Goal: Transaction & Acquisition: Download file/media

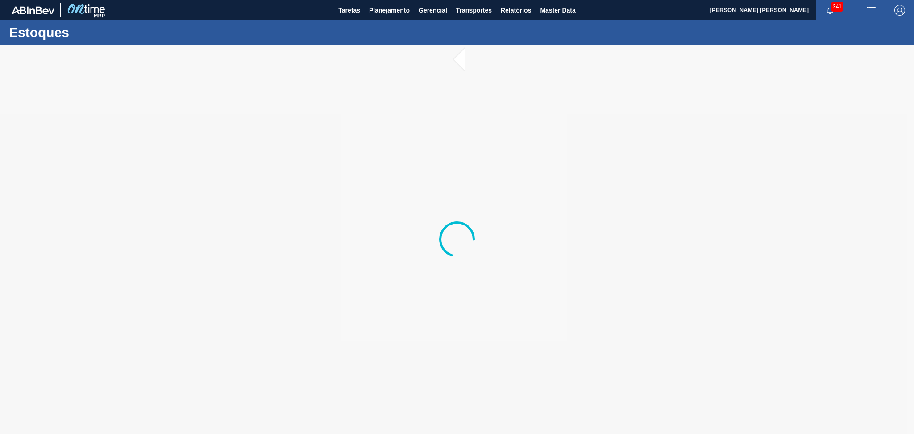
click at [370, 273] on div at bounding box center [457, 239] width 914 height 389
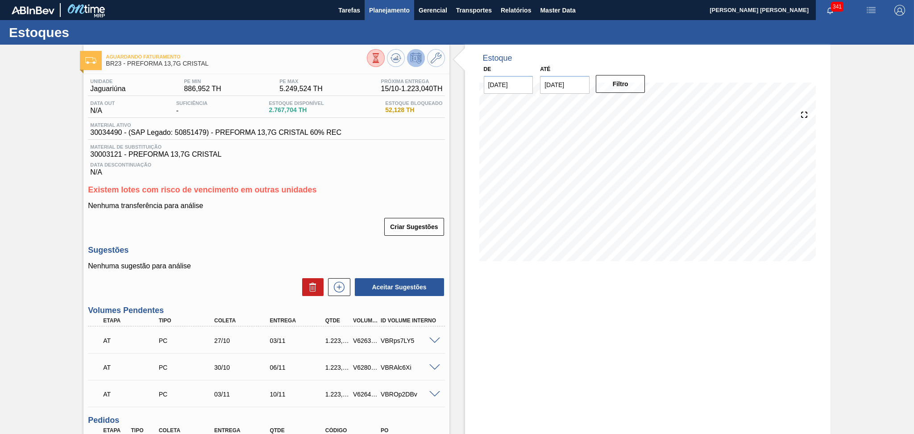
click at [395, 17] on button "Planejamento" at bounding box center [390, 10] width 50 height 20
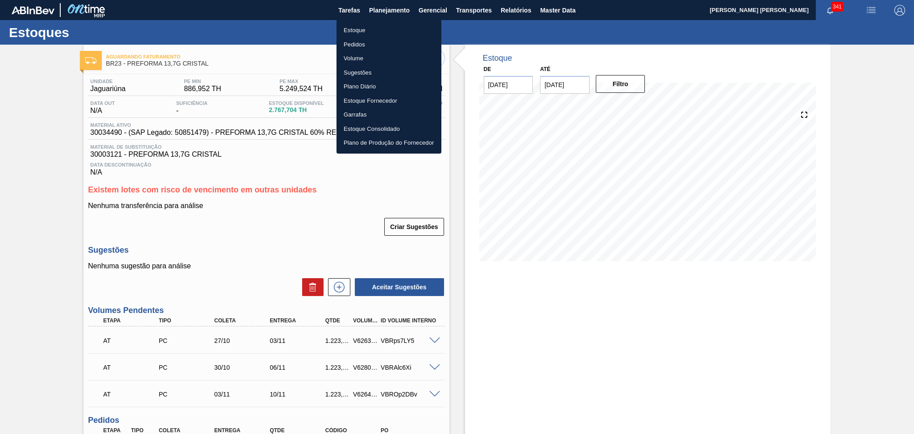
click at [258, 247] on div at bounding box center [457, 217] width 914 height 434
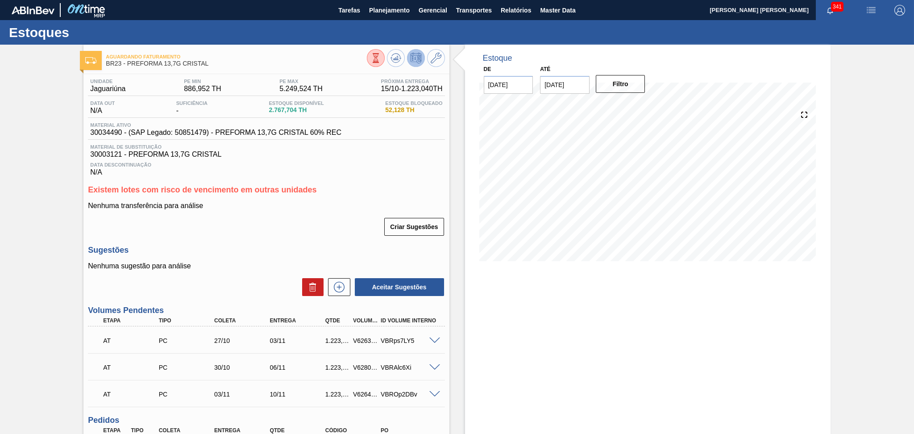
click at [274, 265] on p "Nenhuma sugestão para análise" at bounding box center [266, 266] width 356 height 8
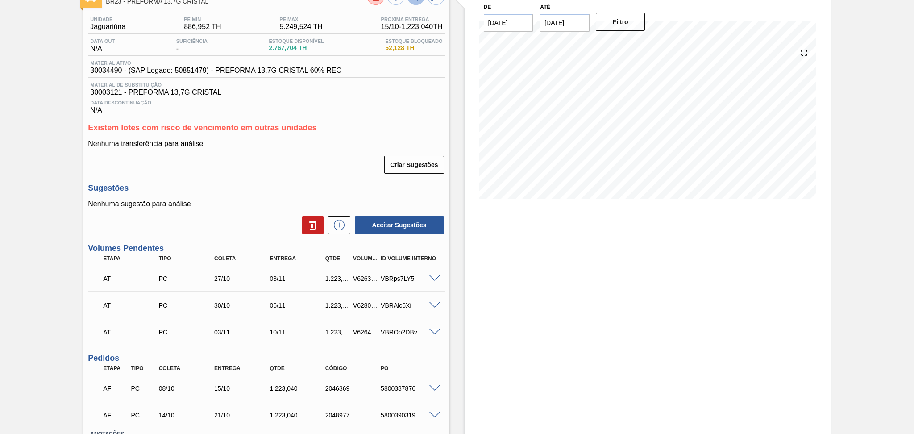
scroll to position [128, 0]
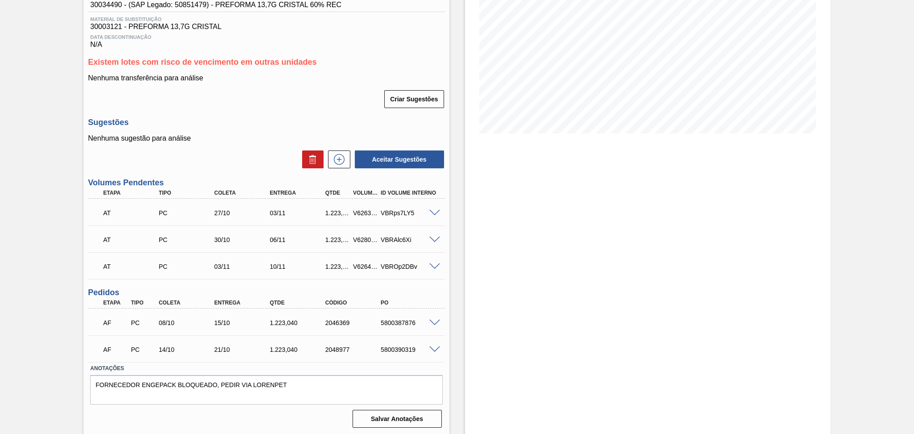
click at [451, 322] on div "Estoque De 09/10/2025 Até 30/11/2025 Filtro 12/10 Projeção de Estoque 1,234.716…" at bounding box center [639, 176] width 381 height 518
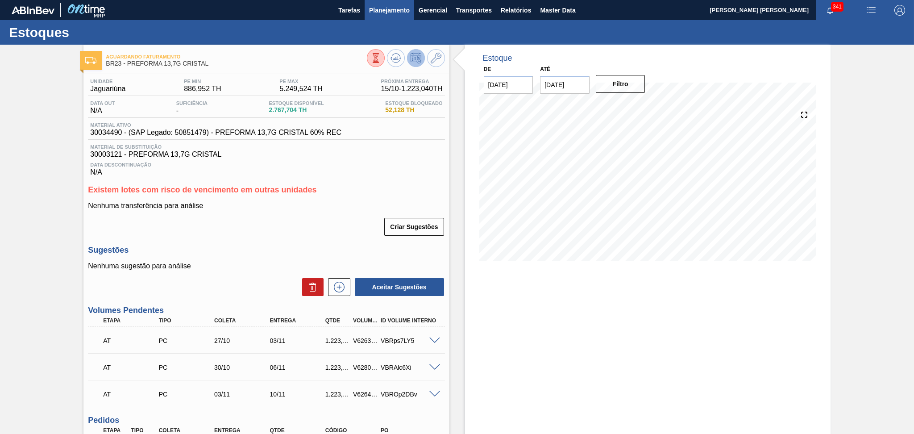
click at [381, 17] on button "Planejamento" at bounding box center [390, 10] width 50 height 20
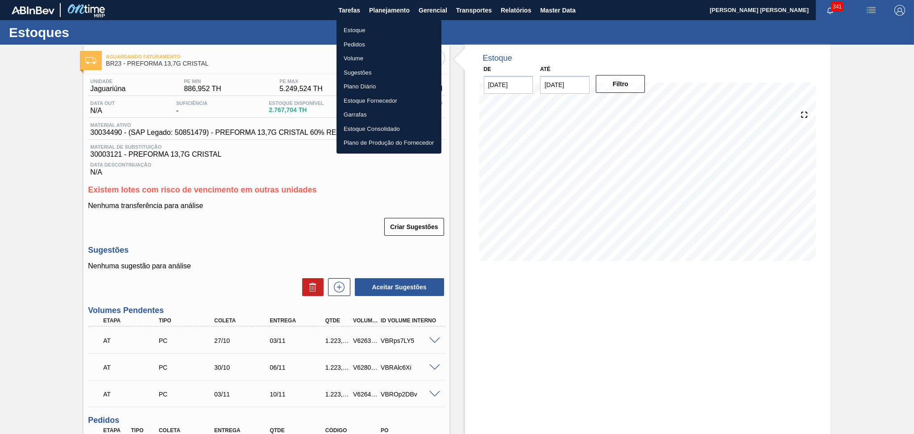
click at [368, 33] on li "Estoque" at bounding box center [388, 30] width 105 height 14
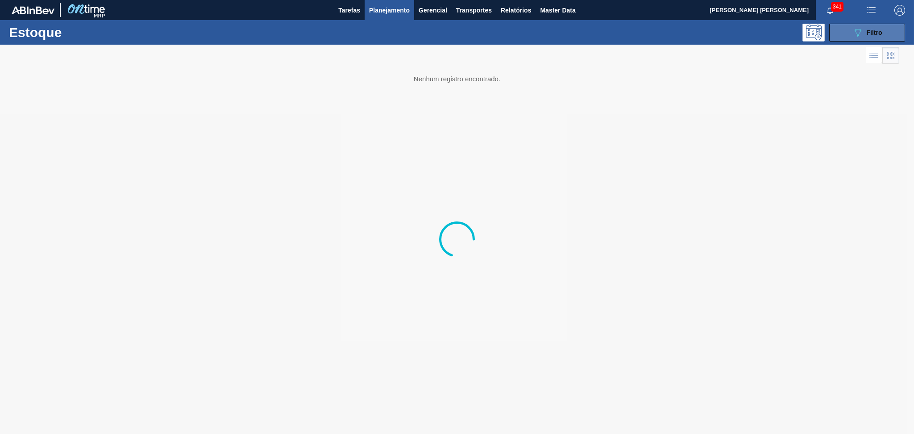
click at [866, 36] on div "089F7B8B-B2A5-4AFE-B5C0-19BA573D28AC Filtro" at bounding box center [867, 32] width 30 height 11
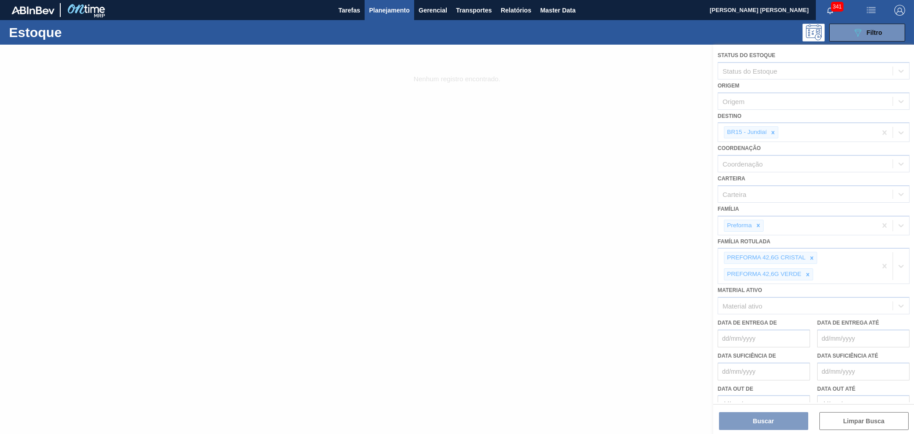
click at [773, 132] on div at bounding box center [457, 239] width 914 height 389
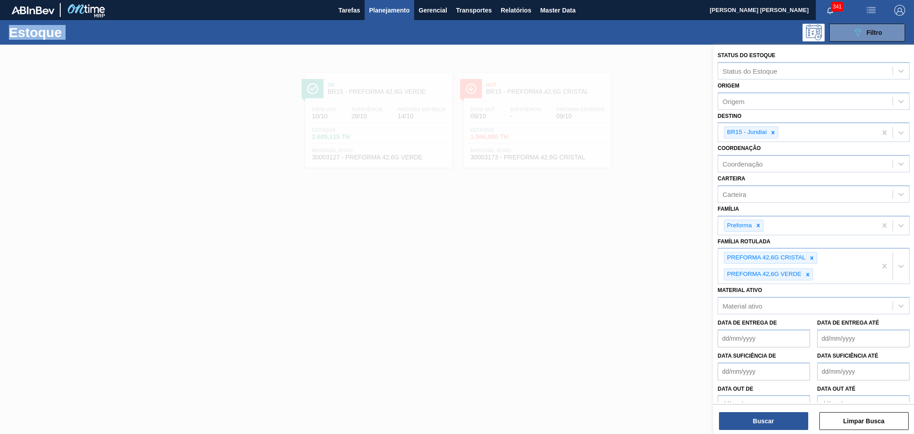
click at [773, 132] on icon at bounding box center [773, 132] width 6 height 6
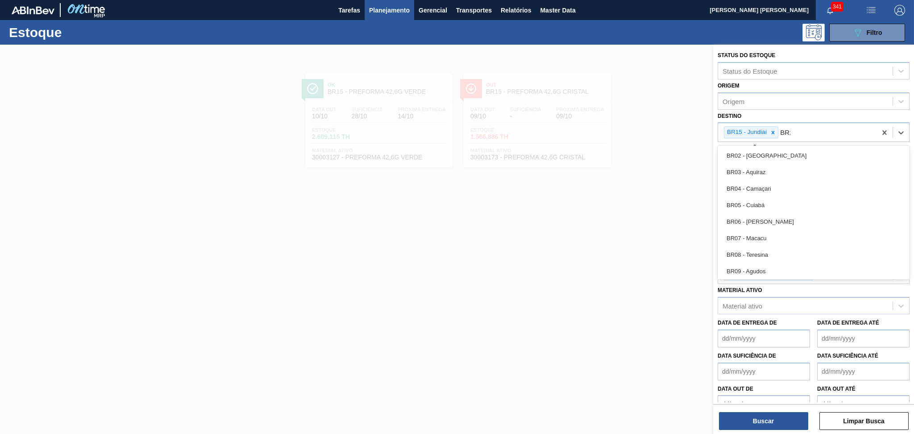
type input "BR20"
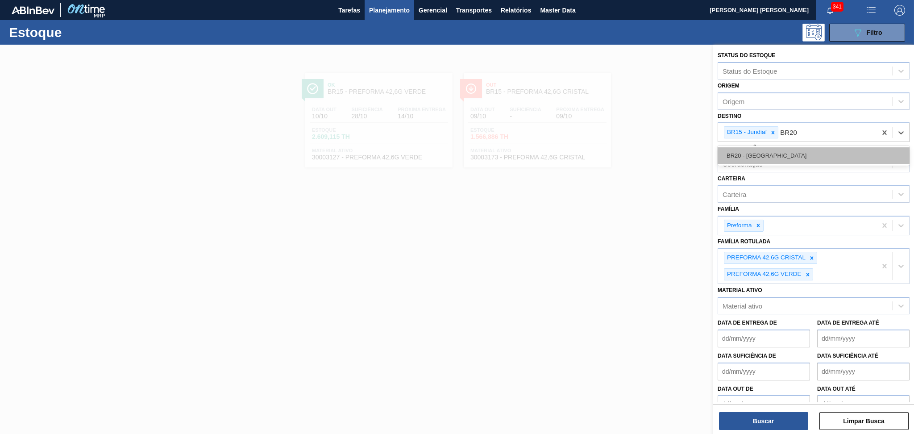
click at [773, 150] on div "BR20 - Sapucaia" at bounding box center [813, 155] width 192 height 17
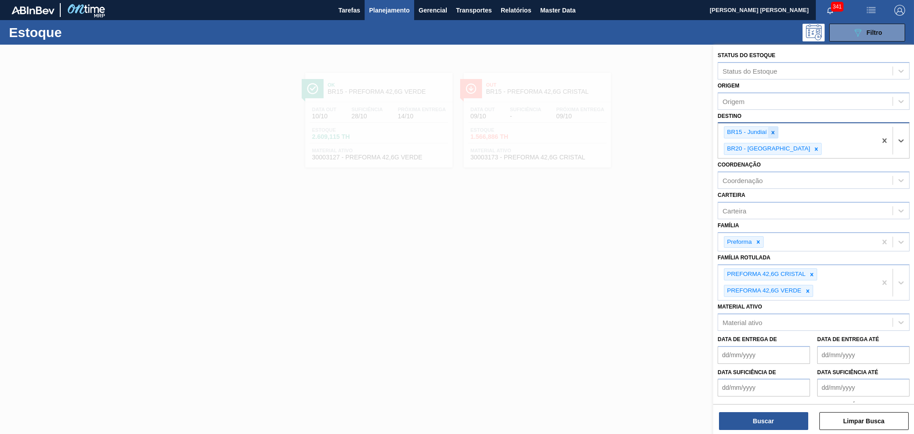
click at [773, 130] on icon at bounding box center [773, 132] width 6 height 6
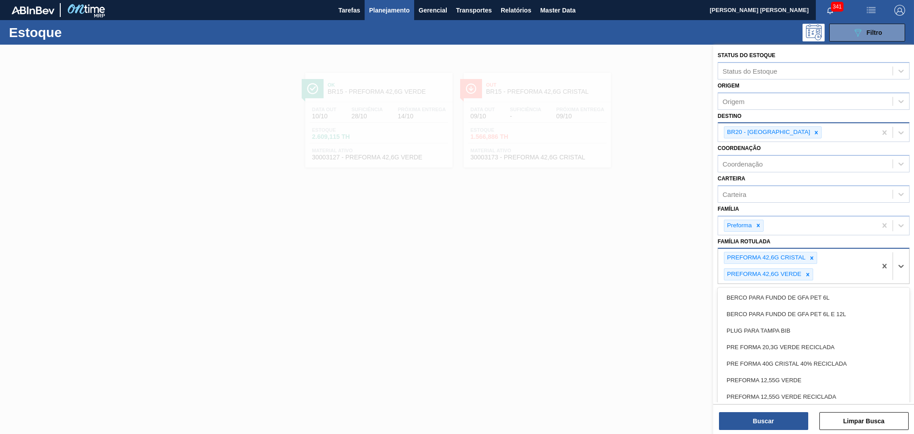
click at [819, 254] on div "PREFORMA 42,6G CRISTAL PREFORMA 42,6G VERDE" at bounding box center [797, 266] width 158 height 35
click at [812, 256] on icon at bounding box center [811, 257] width 3 height 3
click at [809, 255] on icon at bounding box center [807, 258] width 6 height 6
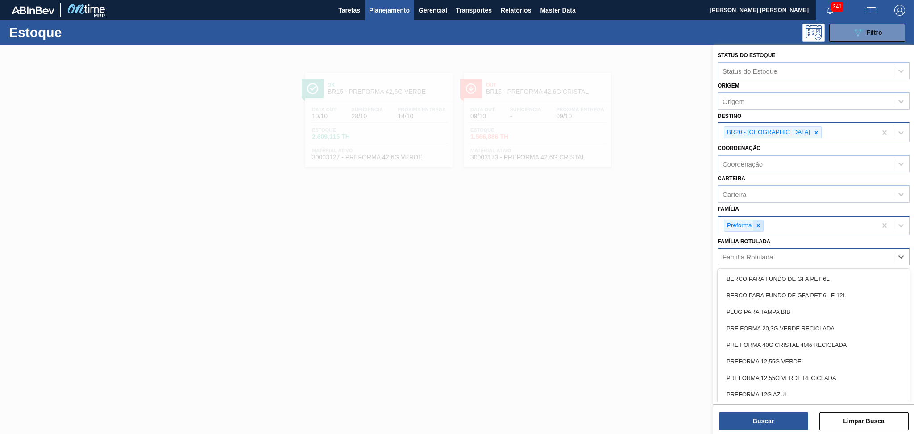
click at [758, 224] on icon at bounding box center [758, 225] width 6 height 6
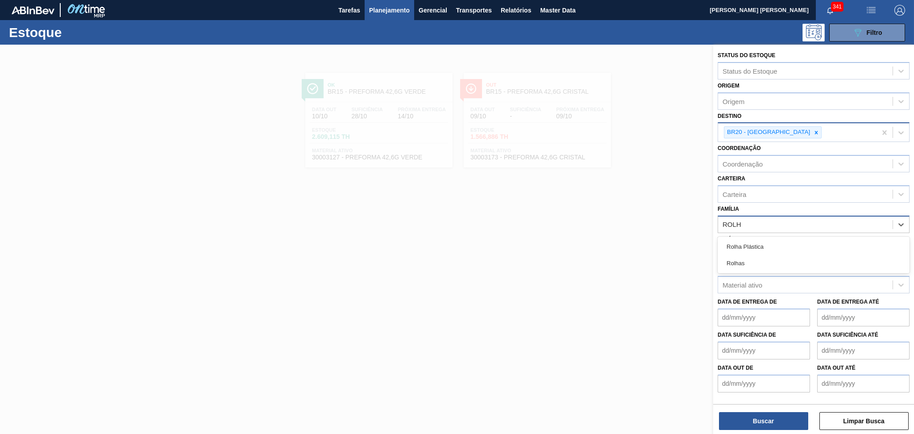
type input "ROLHA"
click at [756, 239] on div "Rolha Plástica" at bounding box center [813, 246] width 192 height 17
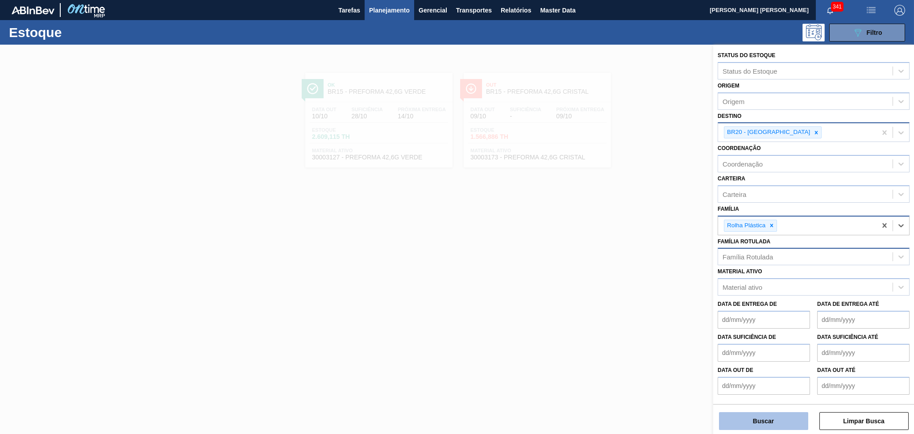
click at [750, 422] on button "Buscar" at bounding box center [763, 421] width 89 height 18
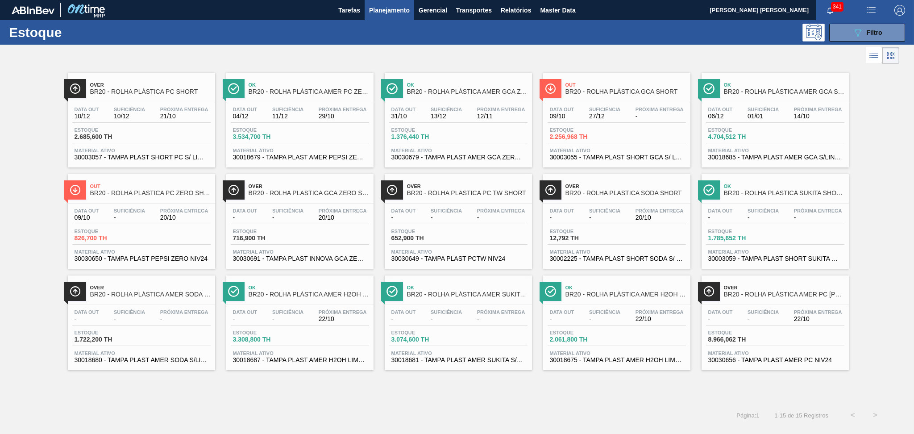
click at [444, 410] on div "Página : 1 1 - 15 de 15 Registros < >" at bounding box center [443, 415] width 886 height 22
click at [501, 10] on span "Relatórios" at bounding box center [516, 10] width 30 height 11
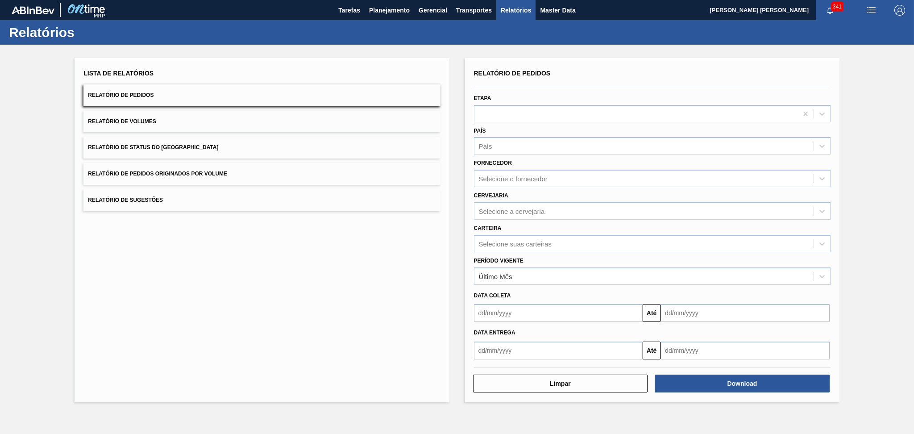
click at [113, 124] on button "Relatório de Volumes" at bounding box center [261, 122] width 356 height 22
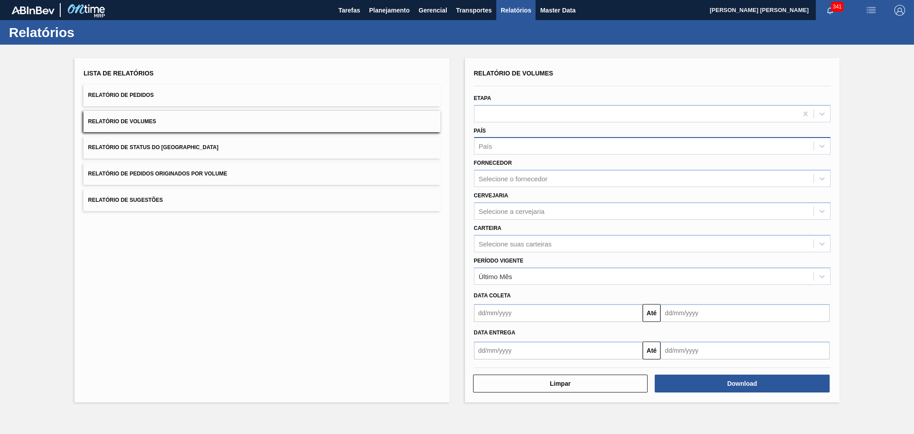
click at [493, 142] on div "País" at bounding box center [643, 146] width 339 height 13
type input "BR"
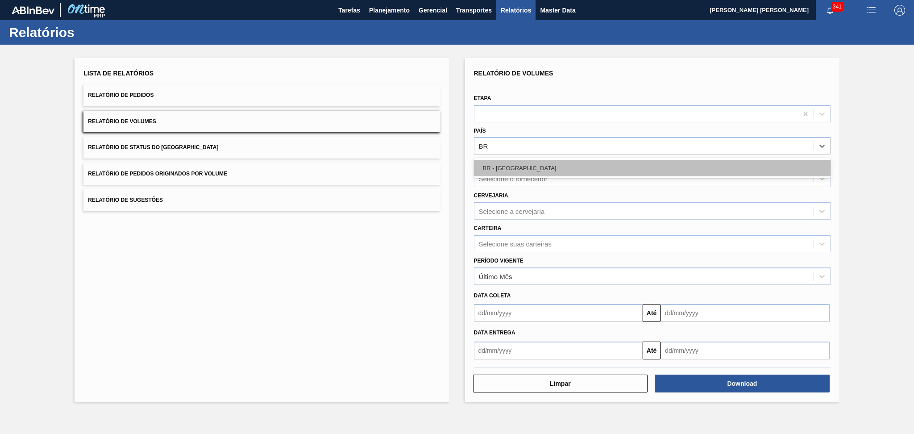
click at [506, 167] on div "BR - Brasil" at bounding box center [652, 168] width 356 height 17
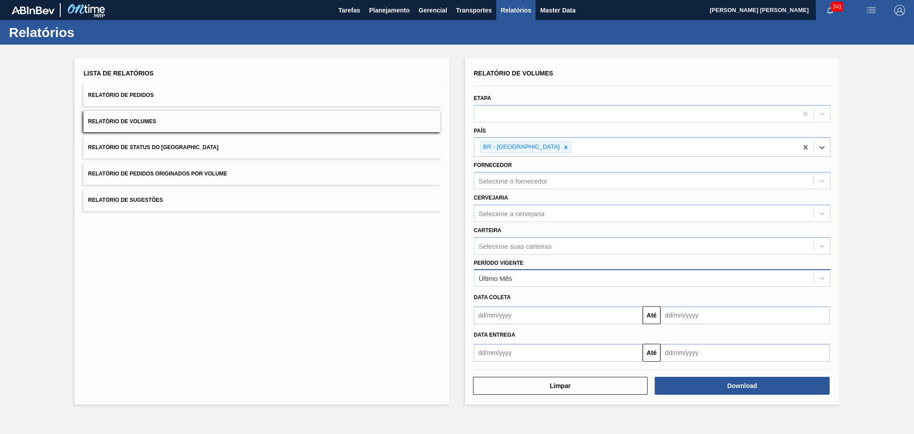
click at [513, 277] on div "Último Mês" at bounding box center [643, 278] width 339 height 13
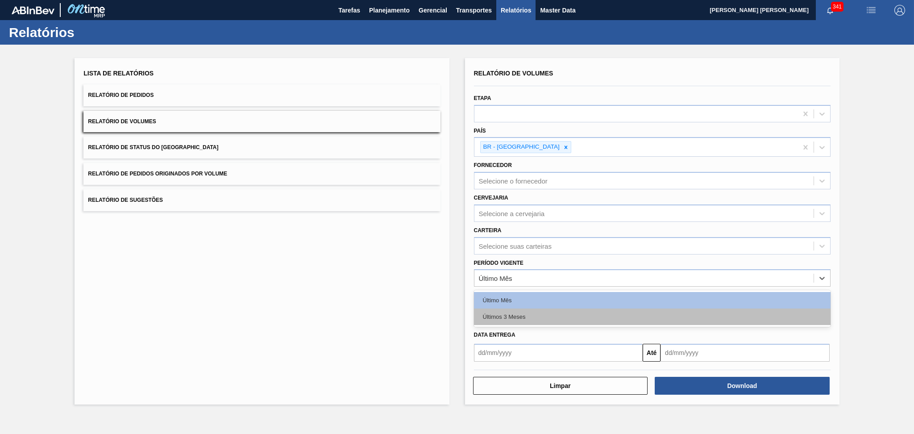
click at [508, 315] on div "Últimos 3 Meses" at bounding box center [652, 316] width 356 height 17
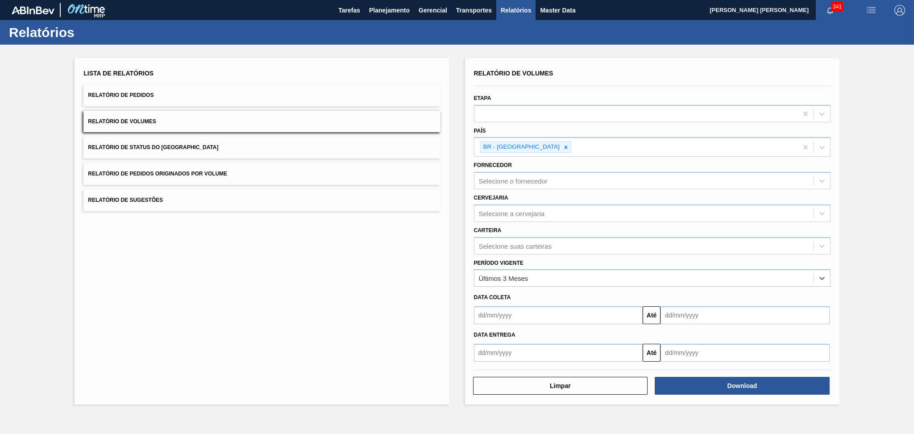
drag, startPoint x: 503, startPoint y: 315, endPoint x: 518, endPoint y: 314, distance: 14.7
click at [503, 315] on input "text" at bounding box center [558, 315] width 169 height 18
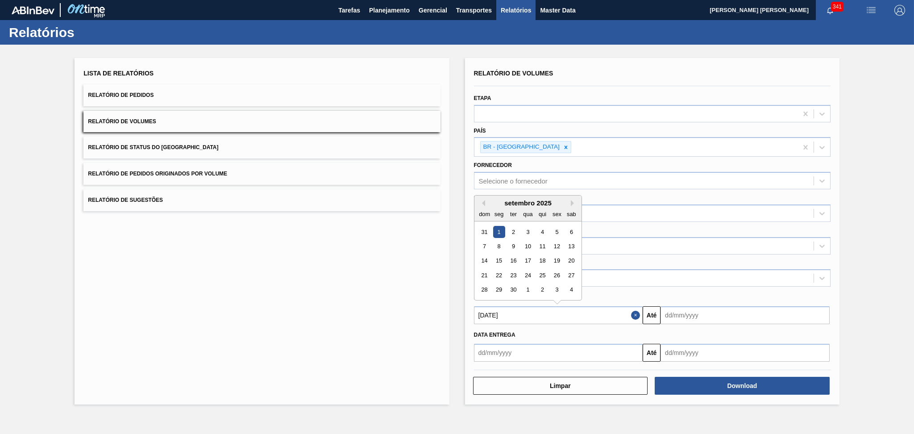
type input "01/09/2025"
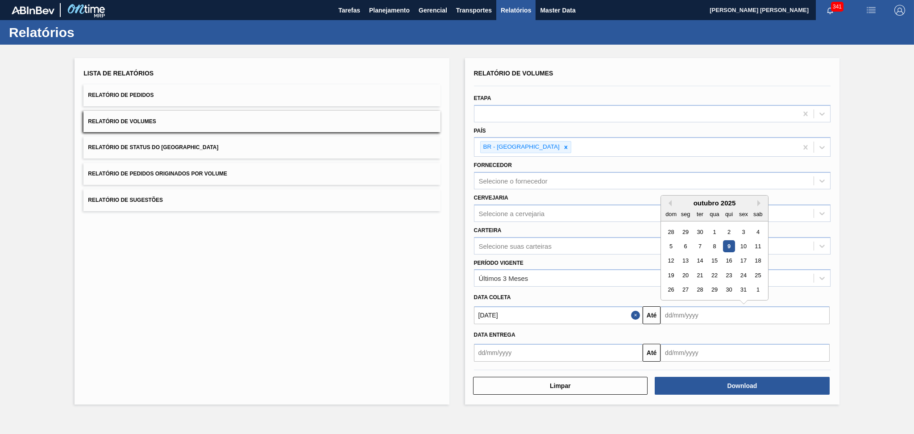
click at [725, 319] on input "text" at bounding box center [744, 315] width 169 height 18
type input "[DATE]"
click at [833, 330] on div "Relatório de Volumes Etapa País BR - Brasil Fornecedor Selecione o fornecedor C…" at bounding box center [652, 231] width 374 height 346
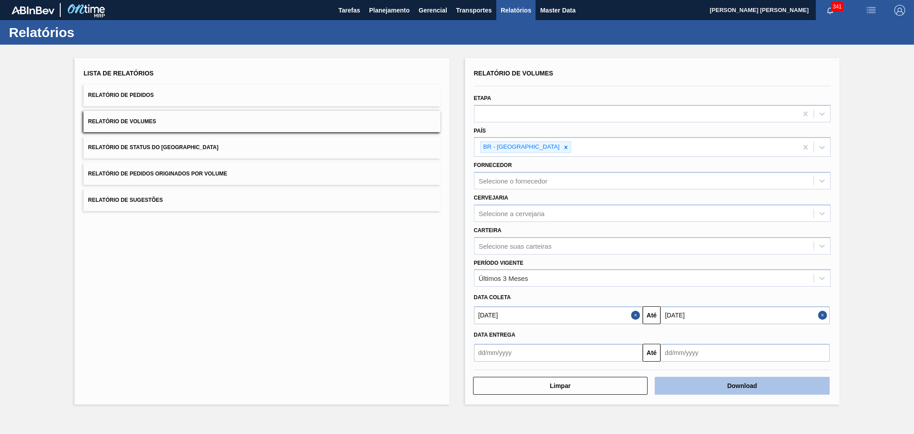
click at [731, 381] on button "Download" at bounding box center [742, 386] width 175 height 18
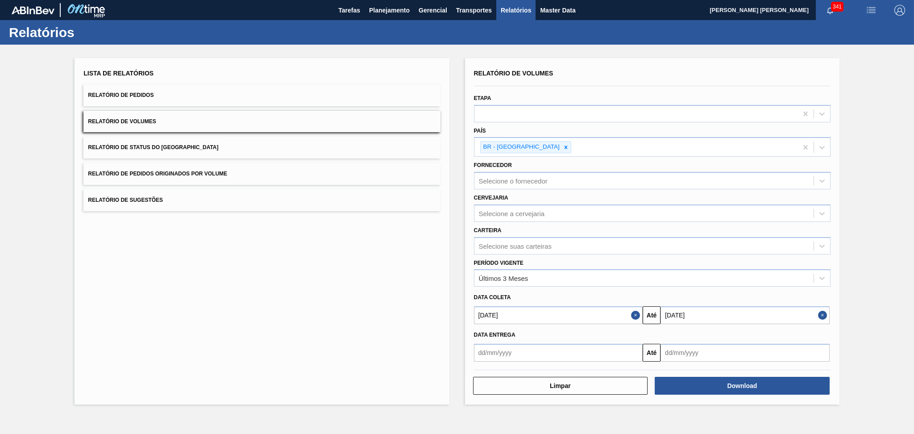
click at [350, 320] on div "Lista de Relatórios Relatório de Pedidos Relatório de Volumes Relatório de Stat…" at bounding box center [262, 231] width 374 height 346
click at [384, 6] on span "Planejamento" at bounding box center [389, 10] width 41 height 11
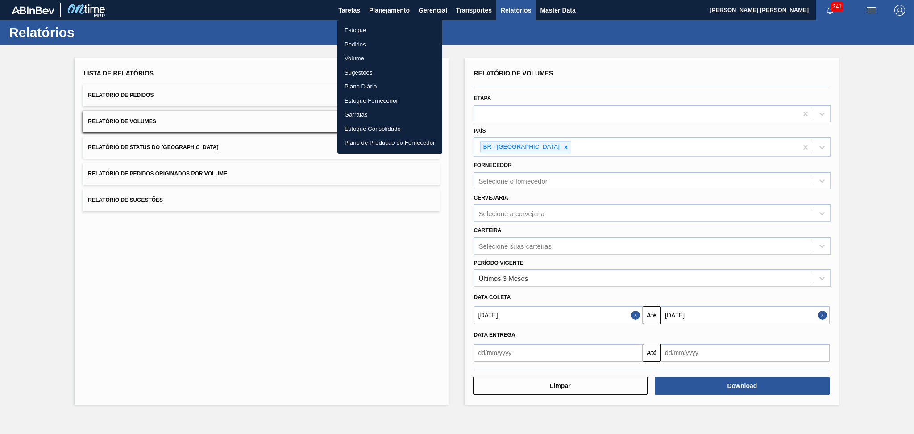
click at [358, 31] on li "Estoque" at bounding box center [389, 30] width 105 height 14
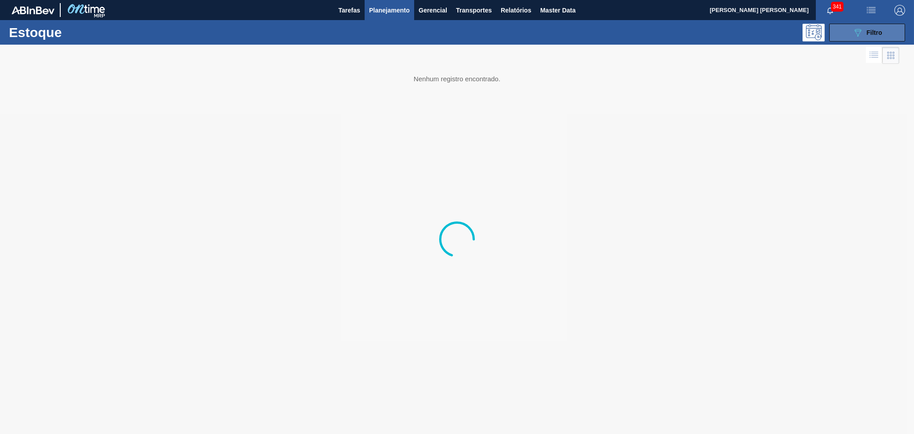
click at [858, 25] on button "089F7B8B-B2A5-4AFE-B5C0-19BA573D28AC Filtro" at bounding box center [867, 33] width 76 height 18
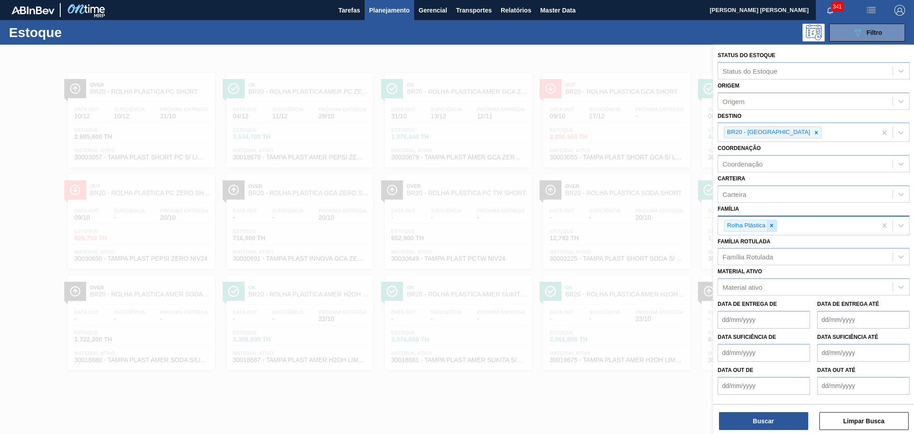
click at [776, 221] on div at bounding box center [772, 225] width 10 height 11
click at [755, 223] on div "Rolha Plástica" at bounding box center [745, 225] width 42 height 11
click at [775, 224] on div at bounding box center [772, 225] width 10 height 11
type input "pre"
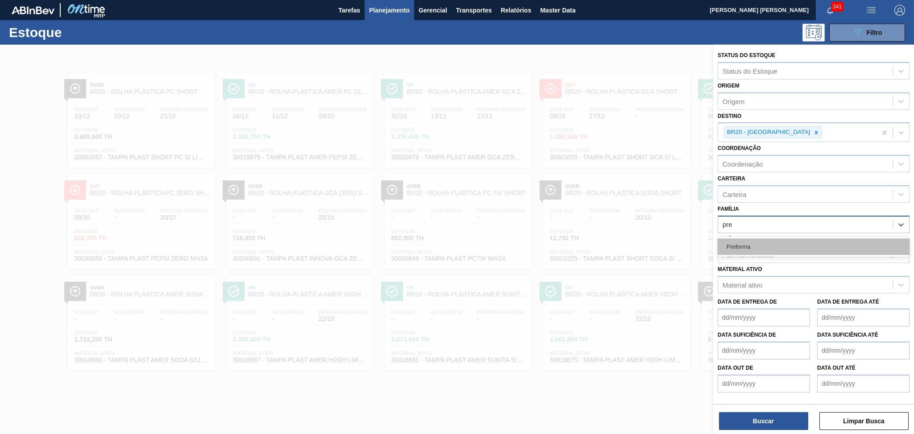
click at [763, 245] on div "Preforma" at bounding box center [813, 246] width 192 height 17
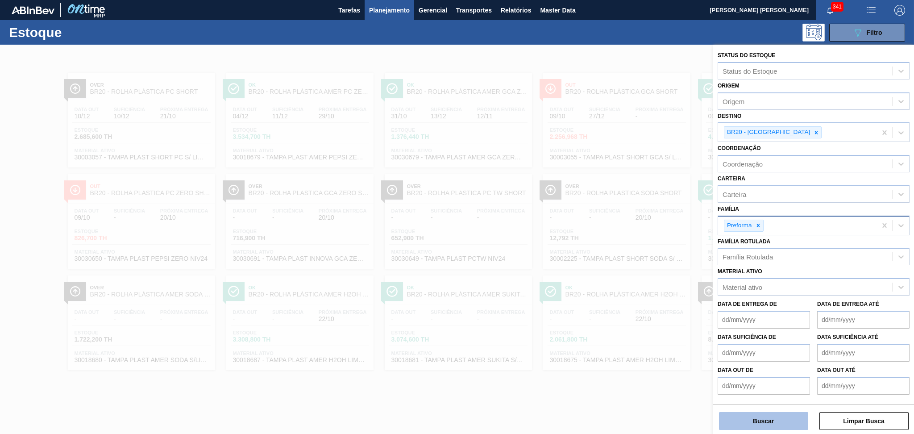
click at [766, 417] on button "Buscar" at bounding box center [763, 421] width 89 height 18
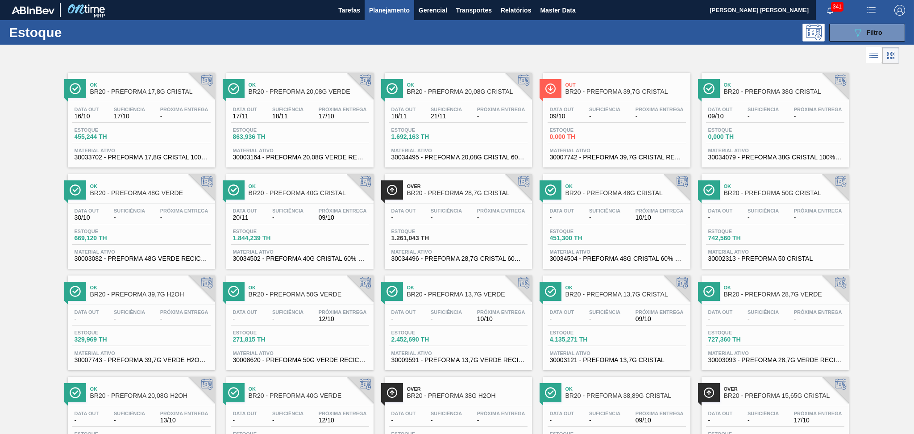
click at [192, 143] on div "Data out 16/10 Suficiência 17/10 Próxima Entrega - Estoque 455,244 TH Material …" at bounding box center [141, 132] width 147 height 61
click at [133, 127] on span "Estoque" at bounding box center [106, 129] width 62 height 5
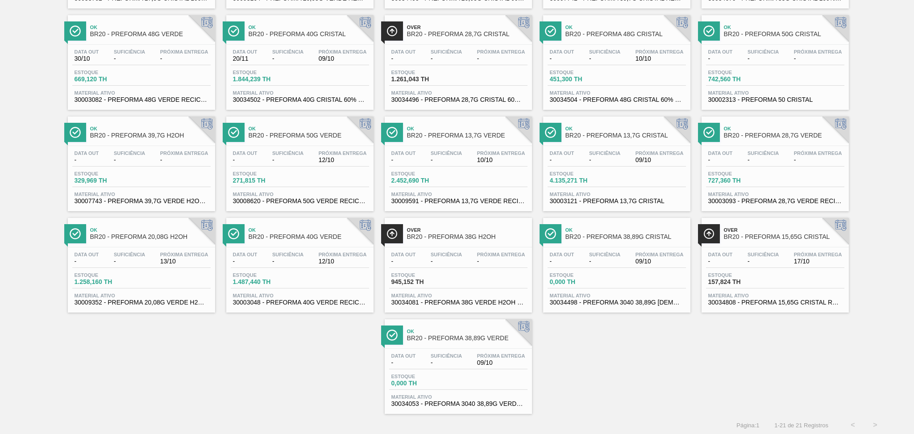
click at [807, 254] on span "Próxima Entrega" at bounding box center [818, 254] width 48 height 5
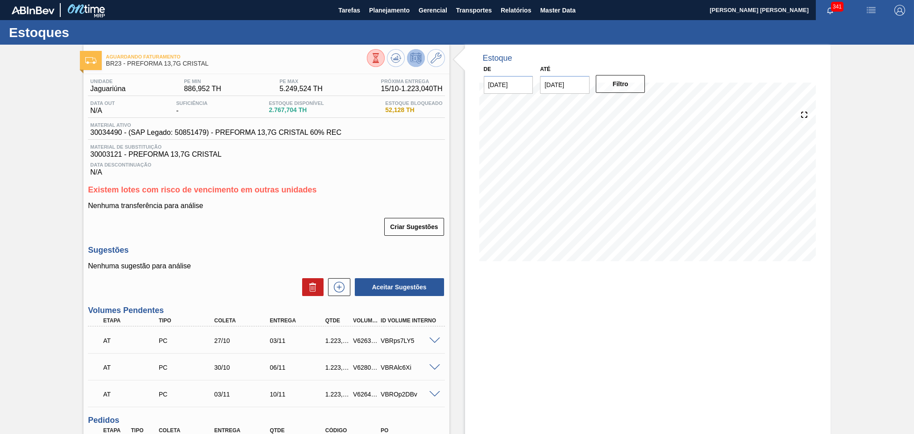
click at [269, 231] on div "Criar Sugestões" at bounding box center [266, 227] width 356 height 20
click at [284, 231] on div "Criar Sugestões" at bounding box center [266, 227] width 356 height 20
click at [291, 237] on div "Unidade Jaguariúna PE MIN 886,952 TH PE MAX 5.249,524 TH Próxima Entrega 15/10 …" at bounding box center [265, 316] width 365 height 484
click at [327, 196] on div "Existem lotes com risco de vencimento em outras unidades Nenhuma transferência …" at bounding box center [266, 210] width 356 height 51
click at [514, 9] on span "Relatórios" at bounding box center [516, 10] width 30 height 11
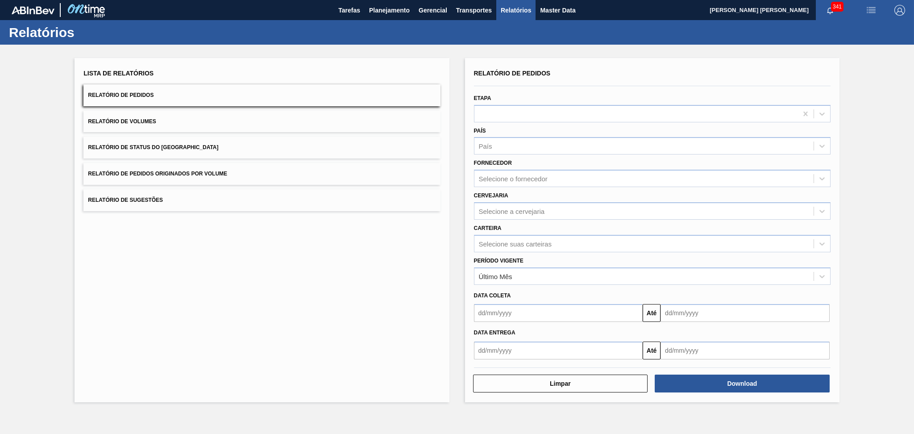
click at [169, 125] on button "Relatório de Volumes" at bounding box center [261, 122] width 356 height 22
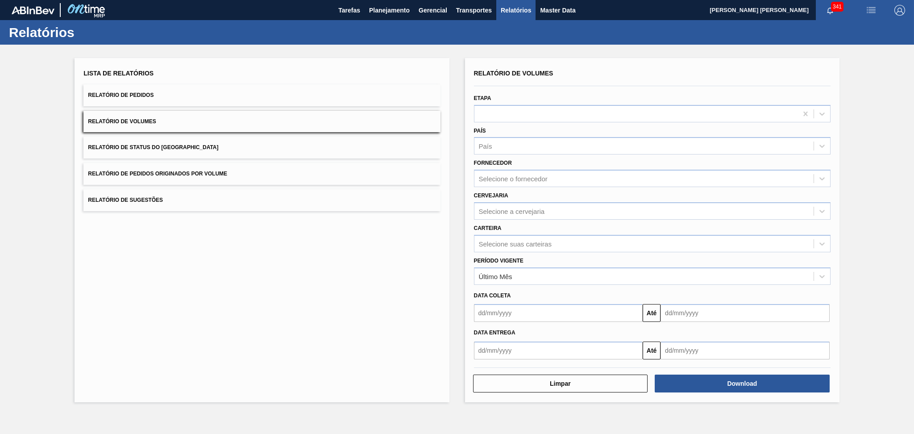
click at [131, 128] on button "Relatório de Volumes" at bounding box center [261, 122] width 356 height 22
click at [505, 149] on div "País" at bounding box center [643, 146] width 339 height 13
type input "b"
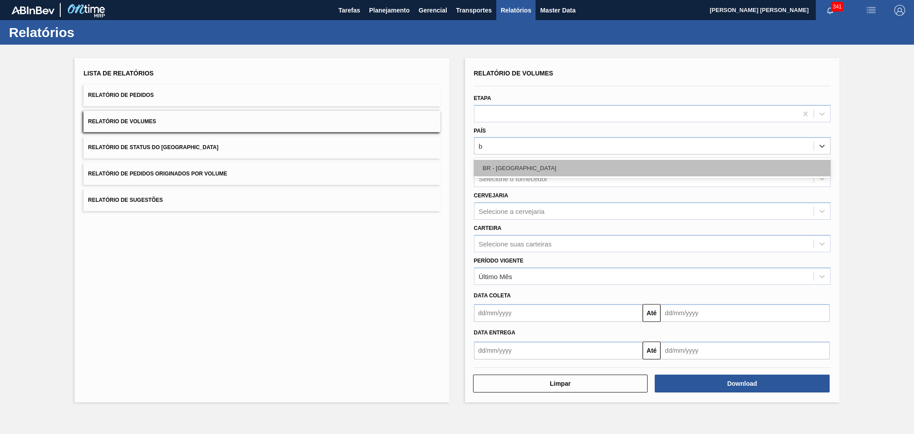
click at [504, 163] on div "BR - Brasil" at bounding box center [652, 168] width 356 height 17
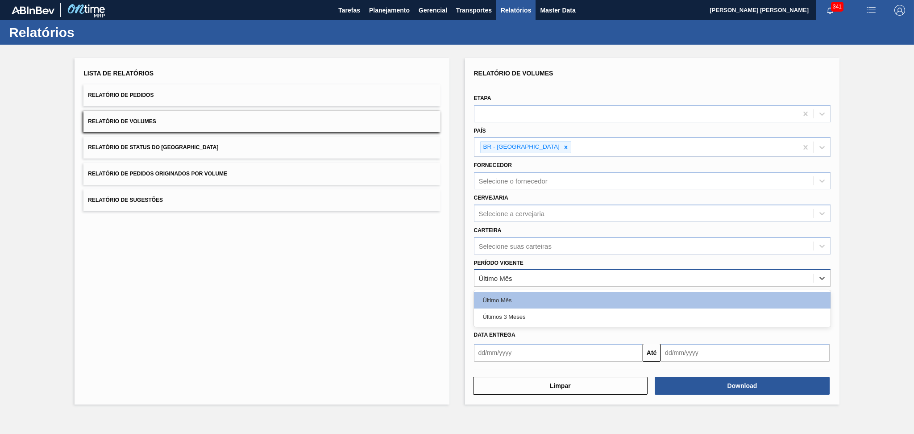
click at [506, 278] on div "Último Mês" at bounding box center [495, 278] width 33 height 8
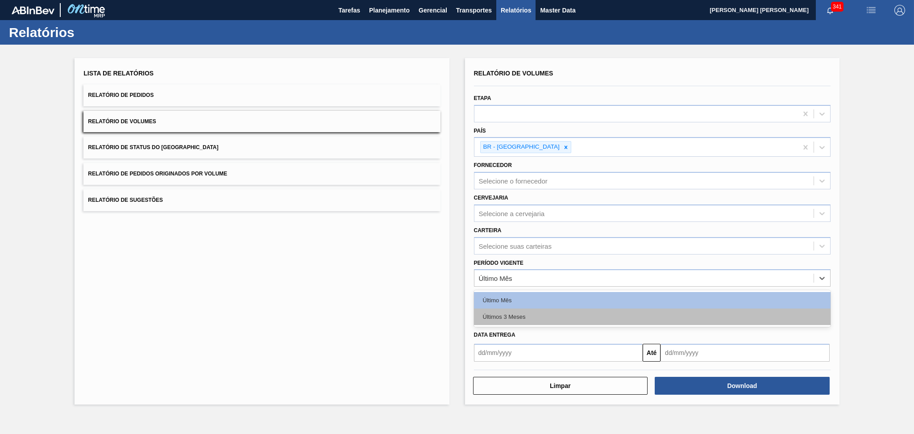
click at [520, 315] on div "Últimos 3 Meses" at bounding box center [652, 316] width 356 height 17
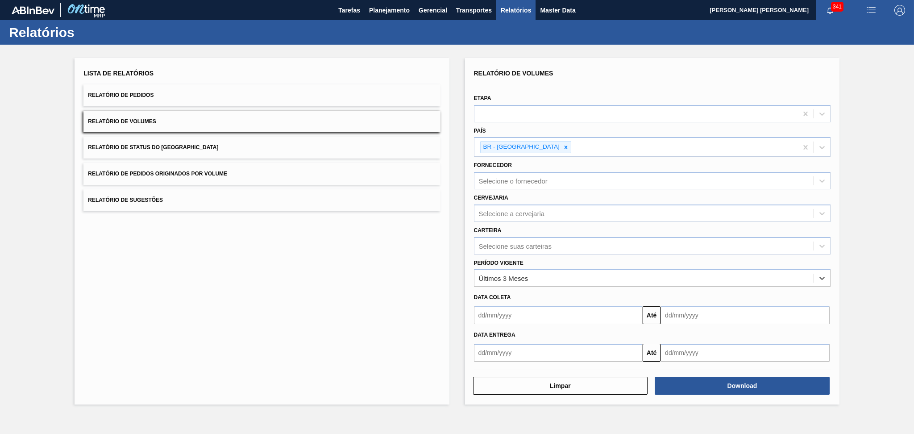
click at [520, 314] on input "text" at bounding box center [558, 315] width 169 height 18
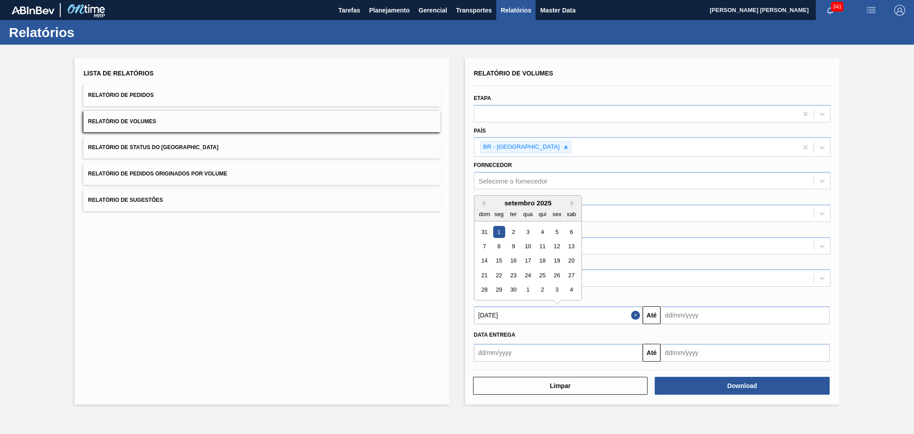
type input "01/09/2025"
click at [694, 315] on input "text" at bounding box center [744, 315] width 169 height 18
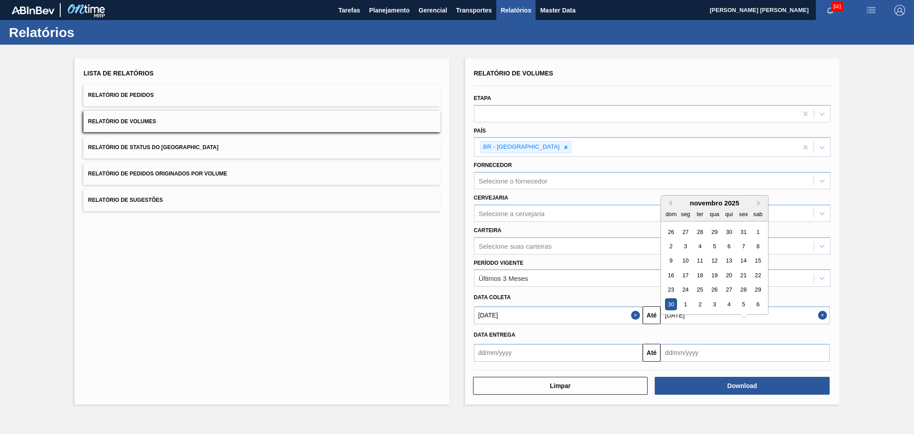
type input "[DATE]"
click at [689, 336] on div "Data Entrega" at bounding box center [652, 334] width 364 height 13
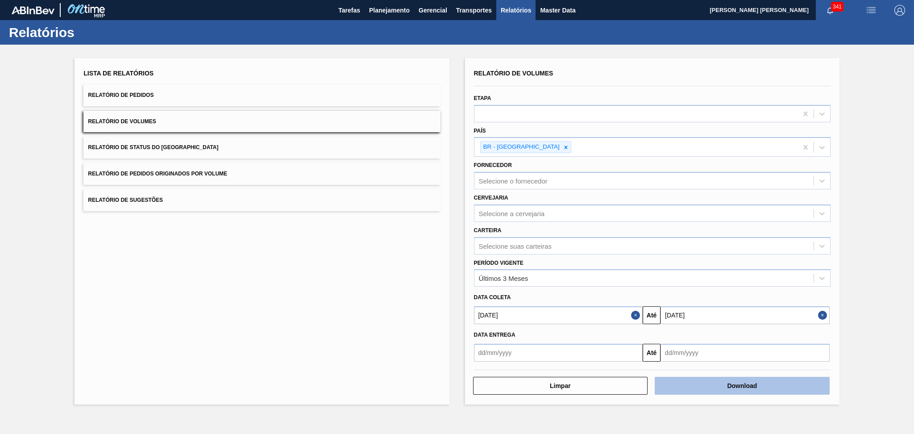
click at [714, 384] on button "Download" at bounding box center [742, 386] width 175 height 18
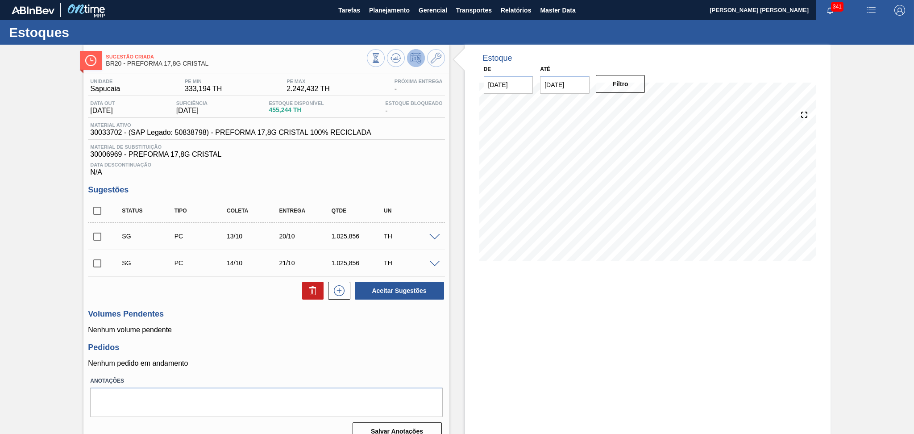
click at [327, 157] on span "30006969 - PREFORMA 17,8G CRISTAL" at bounding box center [266, 154] width 352 height 8
click at [234, 313] on h3 "Volumes Pendentes" at bounding box center [266, 313] width 356 height 9
click at [100, 130] on span "30033702 - (SAP Legado: 50838798) - PREFORMA 17,8G CRISTAL 100% RECICLADA" at bounding box center [230, 132] width 281 height 8
copy span "30033702"
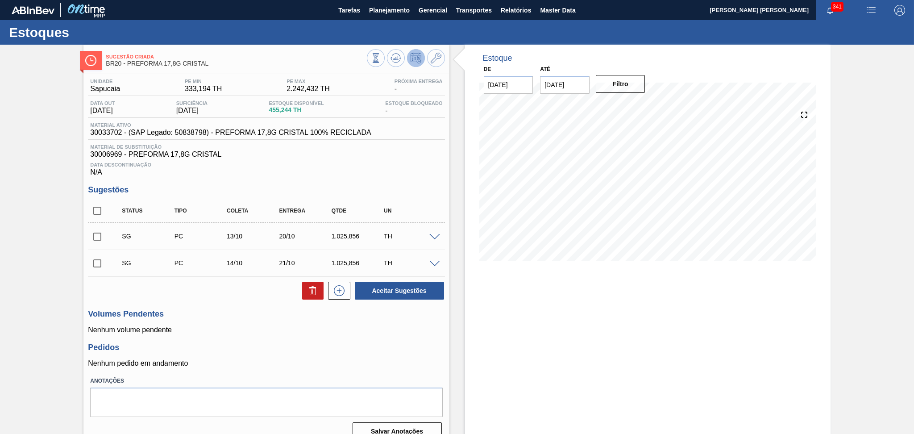
click at [293, 112] on span "455,244 TH" at bounding box center [296, 110] width 55 height 7
click at [294, 111] on span "455,244 TH" at bounding box center [296, 110] width 55 height 7
click at [291, 112] on span "455,244 TH" at bounding box center [296, 110] width 55 height 7
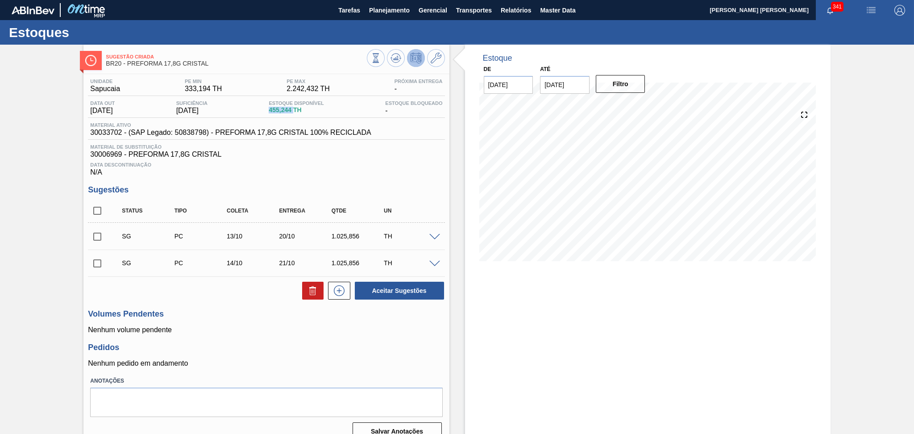
copy span "455,244"
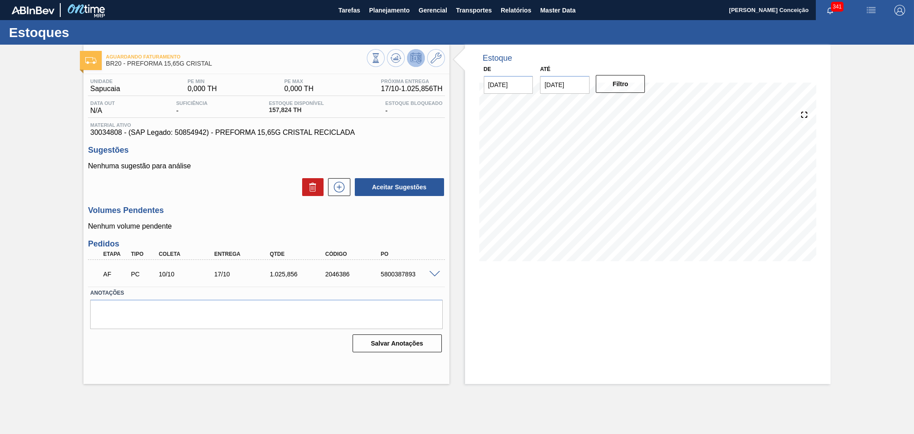
click at [228, 219] on div "Volumes Pendentes Nenhum volume pendente" at bounding box center [266, 218] width 356 height 25
click at [224, 201] on div "Unidade Sapucaia PE MIN 0,000 TH PE MAX 0,000 TH Próxima Entrega 17/10 - 1.025,…" at bounding box center [265, 214] width 365 height 281
click at [225, 199] on div "Unidade Sapucaia PE MIN 0,000 TH PE MAX 0,000 TH Próxima Entrega 17/10 - 1.025,…" at bounding box center [265, 214] width 365 height 281
click at [222, 200] on div "Unidade Sapucaia PE MIN 0,000 TH PE MAX 0,000 TH Próxima Entrega 17/10 - 1.025,…" at bounding box center [265, 214] width 365 height 281
click at [259, 221] on div "Volumes Pendentes Nenhum volume pendente" at bounding box center [266, 218] width 356 height 25
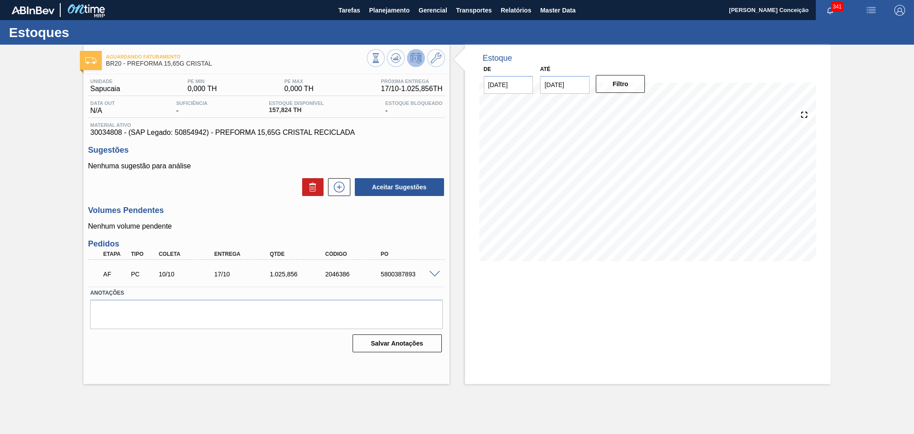
click at [411, 274] on div "5800387893" at bounding box center [409, 273] width 62 height 7
copy div "5800387893"
drag, startPoint x: 294, startPoint y: 109, endPoint x: 263, endPoint y: 112, distance: 30.4
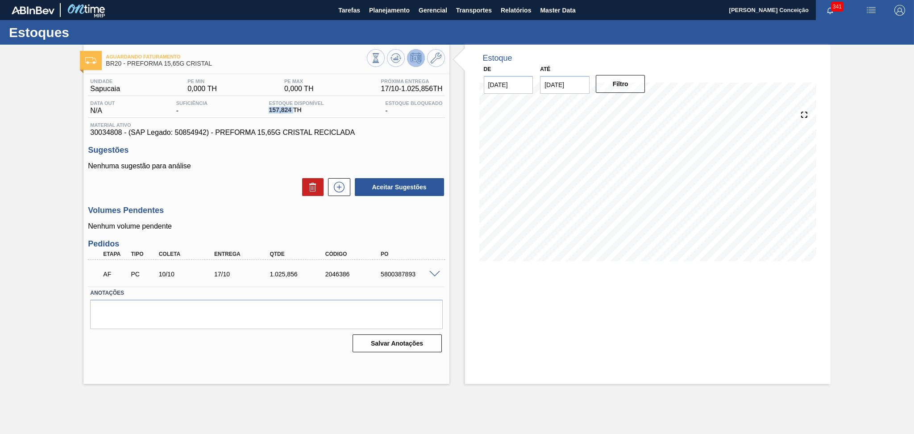
click at [263, 112] on div "Data out N/A Suficiência - Estoque Disponível 157,824 TH [DEMOGRAPHIC_DATA] Blo…" at bounding box center [266, 108] width 356 height 17
copy span "157,824"
